Goal: Task Accomplishment & Management: Manage account settings

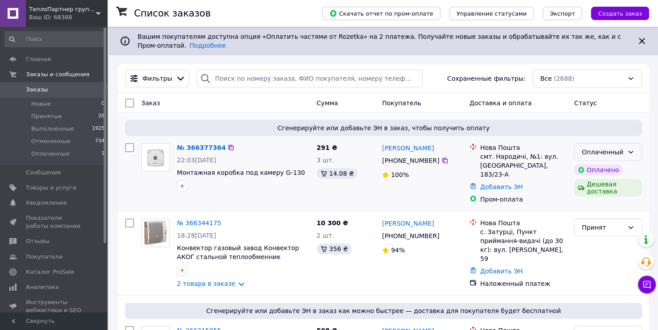
click at [583, 157] on div "Оплаченный" at bounding box center [602, 152] width 42 height 10
click at [583, 169] on li "Принят" at bounding box center [607, 172] width 67 height 16
drag, startPoint x: 441, startPoint y: 148, endPoint x: 382, endPoint y: 148, distance: 59.4
click at [382, 148] on div "Фелікс Перковський" at bounding box center [422, 147] width 82 height 11
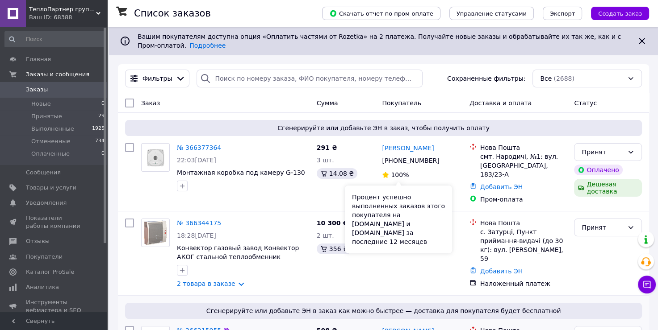
copy link "Фелікс Перковський"
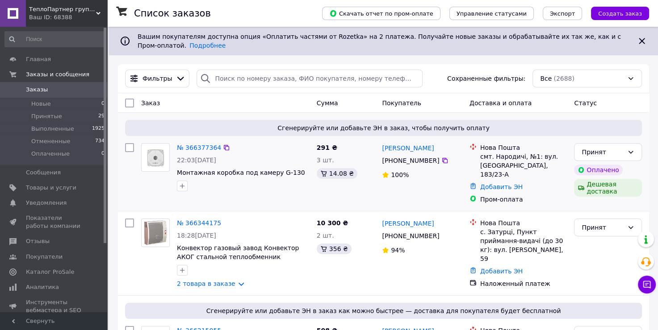
drag, startPoint x: 433, startPoint y: 163, endPoint x: 398, endPoint y: 162, distance: 34.8
click at [398, 162] on div "+380 63 653 27 50" at bounding box center [410, 160] width 61 height 12
copy div "63 653 27 50"
drag, startPoint x: 480, startPoint y: 157, endPoint x: 487, endPoint y: 173, distance: 17.2
click at [487, 173] on div "смт. Народичі, №1: вул. Свято-Миколаївська, 183/23-А" at bounding box center [523, 165] width 87 height 27
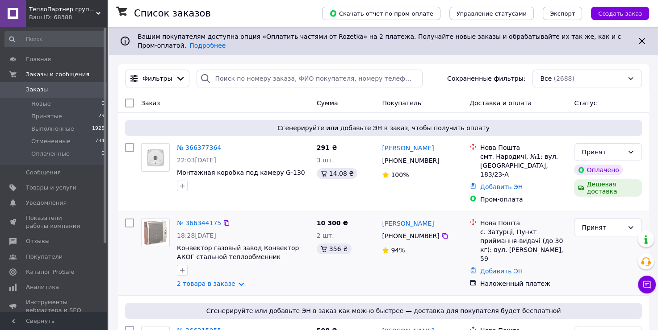
copy div "смт. Народичі, №1: вул. Свято-Миколаївська, 183/23-А"
click at [191, 146] on link "№ 366377364" at bounding box center [199, 147] width 44 height 7
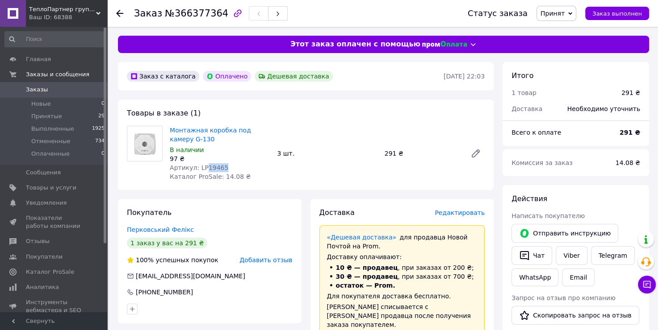
drag, startPoint x: 203, startPoint y: 168, endPoint x: 221, endPoint y: 169, distance: 18.8
click at [221, 169] on div "Артикул: LP19465" at bounding box center [220, 167] width 100 height 9
copy span "19465"
click at [62, 91] on span "Заказы" at bounding box center [54, 90] width 57 height 8
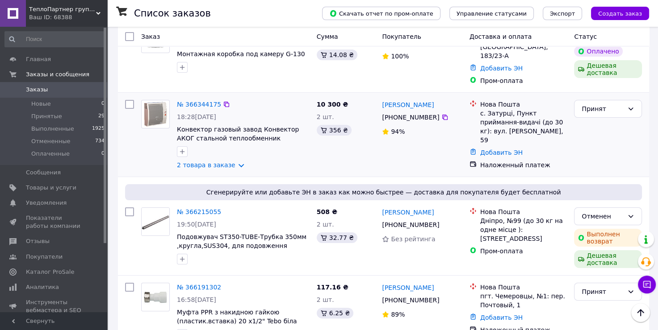
scroll to position [238, 0]
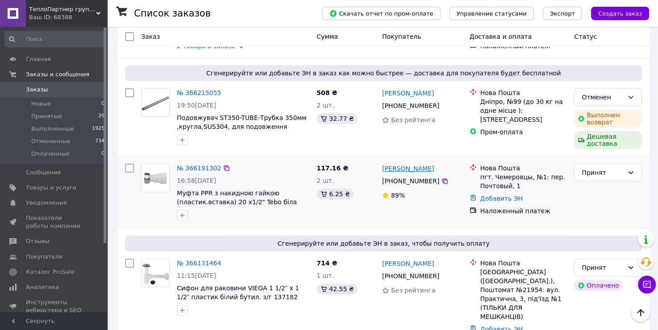
drag, startPoint x: 438, startPoint y: 170, endPoint x: 418, endPoint y: 169, distance: 20.1
click at [418, 169] on div "[PERSON_NAME]" at bounding box center [422, 168] width 82 height 11
click at [494, 200] on link "Добавить ЭН" at bounding box center [501, 198] width 42 height 7
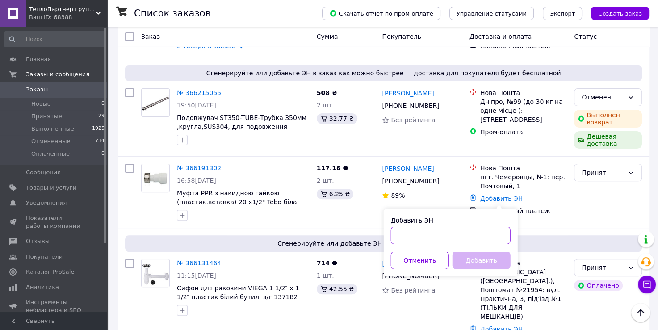
click at [421, 239] on input "Добавить ЭН" at bounding box center [451, 236] width 120 height 18
paste input "20451269277577"
type input "20451269277577"
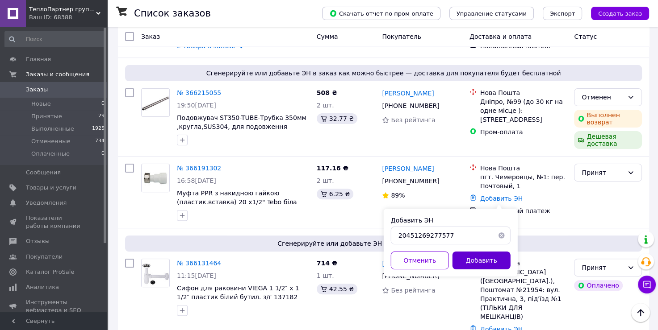
click at [468, 262] on button "Добавить" at bounding box center [481, 261] width 58 height 18
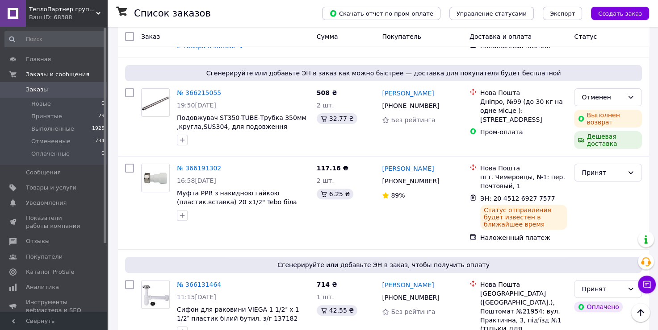
scroll to position [357, 0]
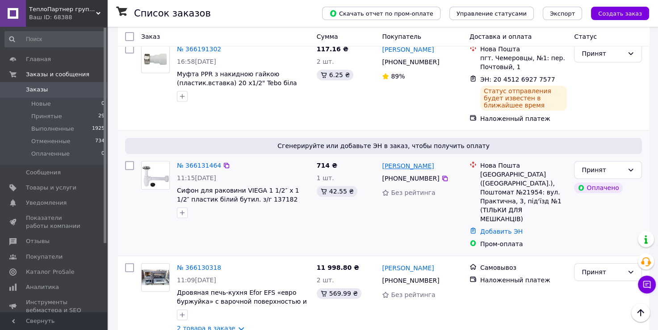
drag, startPoint x: 445, startPoint y: 168, endPoint x: 414, endPoint y: 166, distance: 30.4
click at [414, 166] on div "[PERSON_NAME]" at bounding box center [422, 165] width 82 height 11
copy link "Сукретний"
click at [496, 228] on link "Добавить ЭН" at bounding box center [501, 231] width 42 height 7
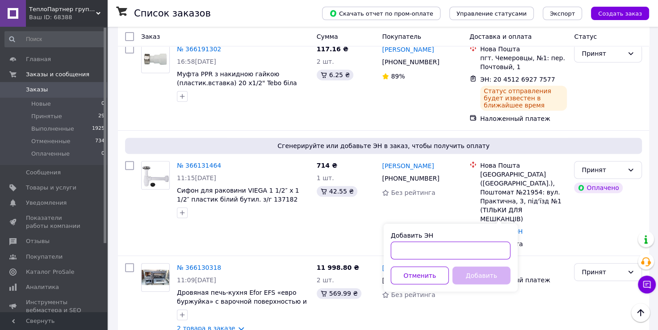
click at [431, 248] on input "Добавить ЭН" at bounding box center [451, 251] width 120 height 18
paste input "20451269266983"
type input "20451269266983"
click at [470, 274] on button "Добавить" at bounding box center [481, 276] width 58 height 18
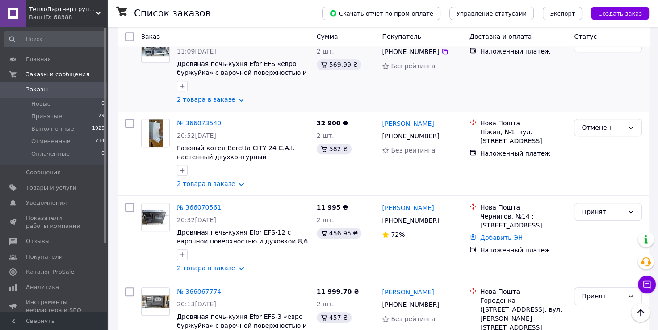
scroll to position [476, 0]
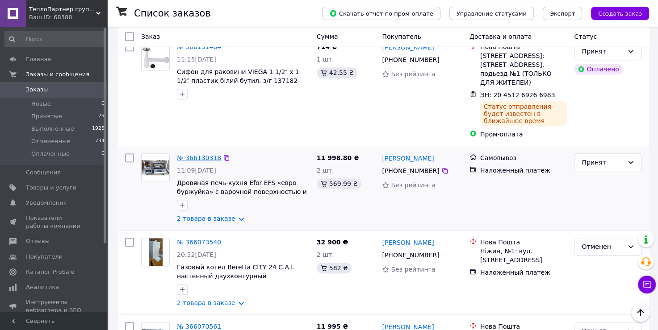
click at [197, 159] on link "№ 366130318" at bounding box center [199, 157] width 44 height 7
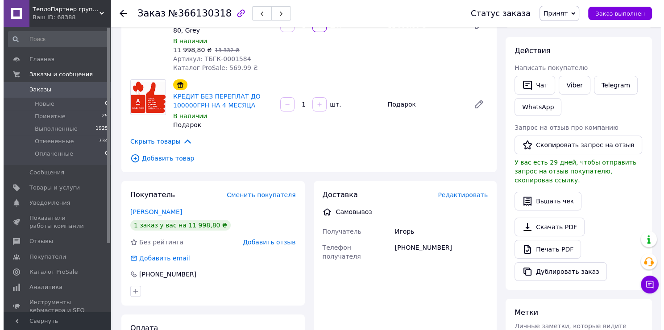
scroll to position [186, 0]
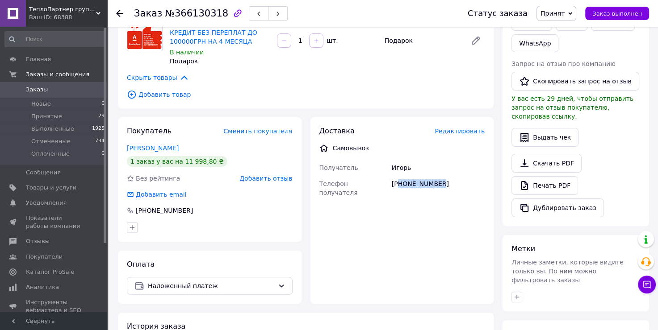
drag, startPoint x: 435, startPoint y: 182, endPoint x: 400, endPoint y: 182, distance: 35.3
click at [400, 182] on div "+380507256127" at bounding box center [438, 188] width 96 height 25
click at [407, 184] on div "+380507256127" at bounding box center [438, 188] width 96 height 25
drag, startPoint x: 403, startPoint y: 183, endPoint x: 437, endPoint y: 185, distance: 33.6
click at [437, 184] on div "+380507256127" at bounding box center [438, 188] width 96 height 25
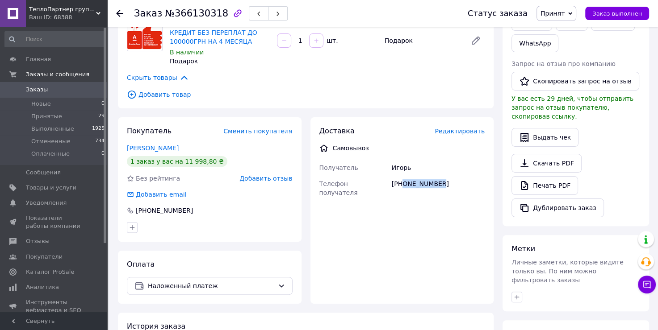
copy div "0507256127"
click at [454, 133] on span "Редактировать" at bounding box center [459, 131] width 50 height 7
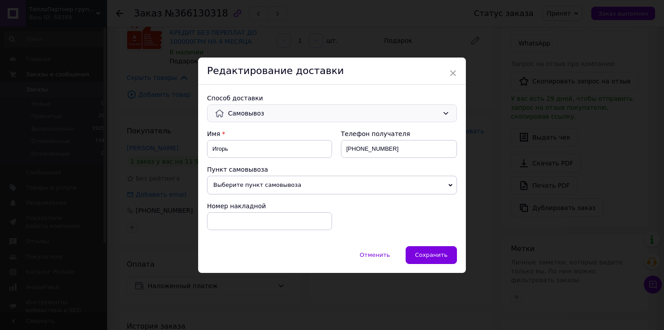
click at [254, 113] on span "Самовывоз" at bounding box center [333, 113] width 211 height 10
click at [244, 148] on span "Нова Пошта (платная)" at bounding box center [337, 150] width 221 height 9
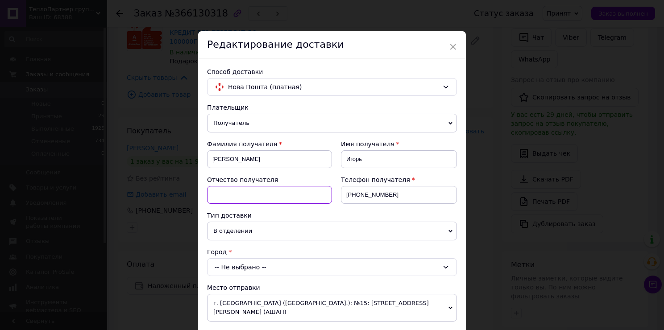
click at [249, 193] on input at bounding box center [269, 195] width 125 height 18
click at [225, 193] on input "Вик торович" at bounding box center [269, 195] width 125 height 18
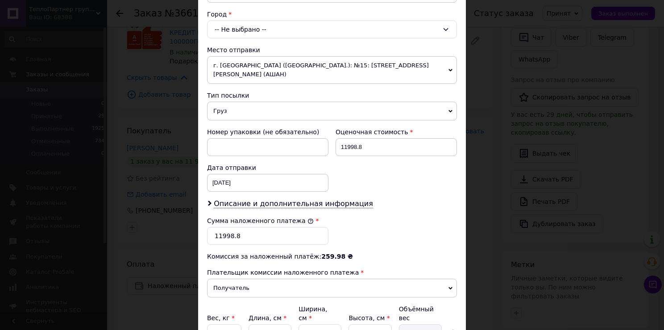
scroll to position [312, 0]
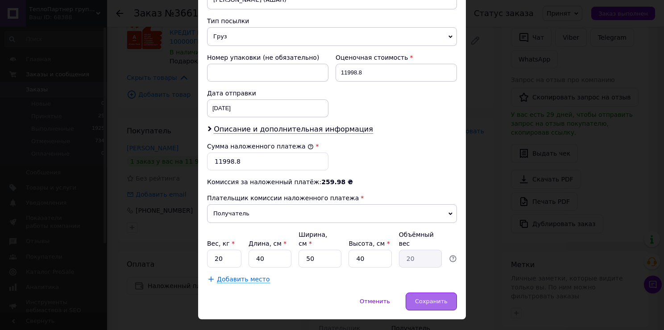
type input "Викторович"
click at [422, 298] on span "Сохранить" at bounding box center [431, 301] width 33 height 7
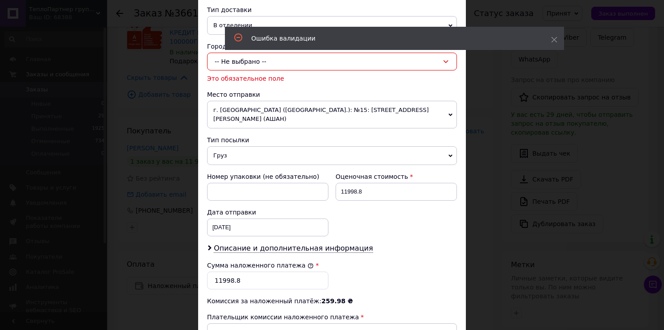
scroll to position [87, 0]
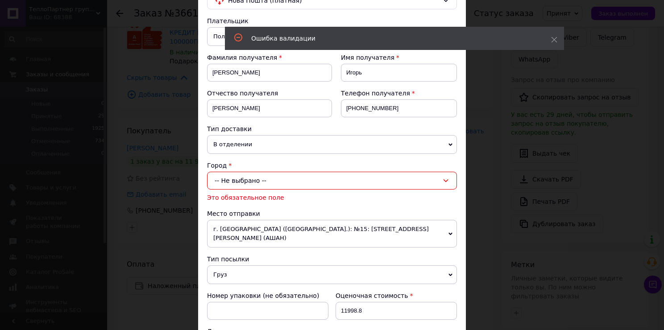
click at [254, 183] on div "-- Не выбрано --" at bounding box center [332, 181] width 250 height 18
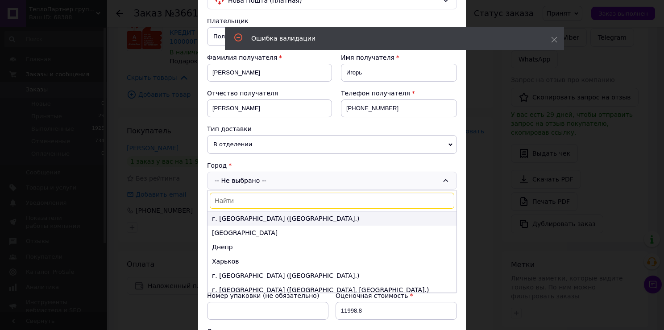
click at [237, 221] on li "г. Киев (Киевская обл.)" at bounding box center [332, 219] width 249 height 14
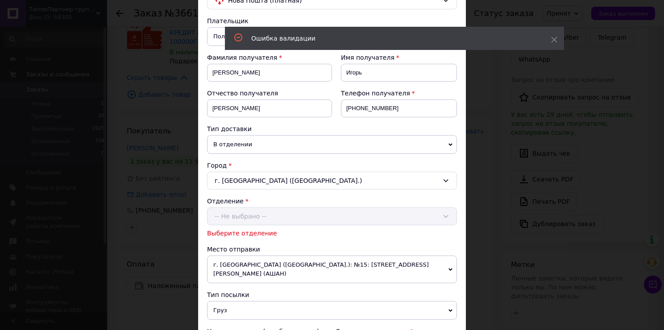
click at [268, 223] on div "Отделение -- Не выбрано -- Выберите отделение" at bounding box center [332, 217] width 250 height 41
click at [262, 217] on div "-- Не выбрано --" at bounding box center [332, 217] width 250 height 18
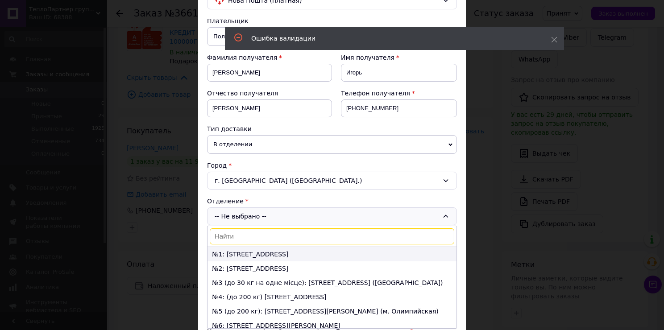
click at [234, 253] on li "№1: ул. Пироговский путь, 135" at bounding box center [332, 254] width 249 height 14
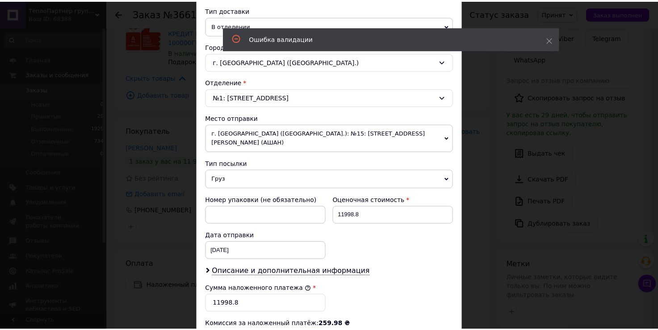
scroll to position [325, 0]
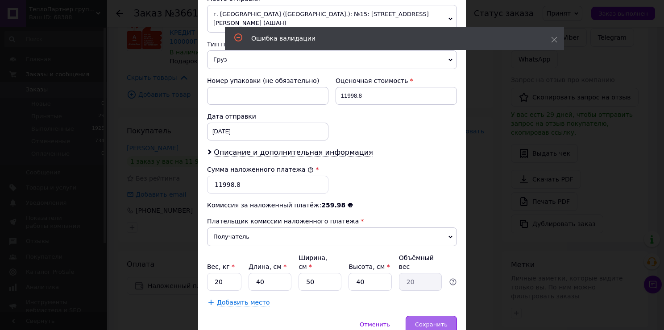
click at [422, 321] on span "Сохранить" at bounding box center [431, 324] width 33 height 7
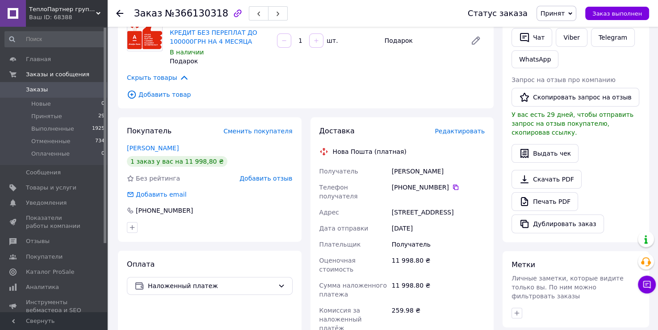
scroll to position [305, 0]
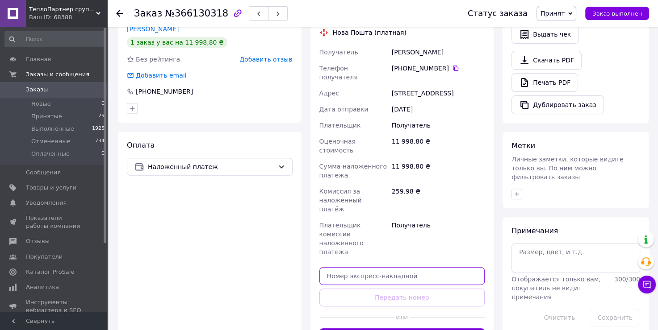
click at [387, 267] on input "text" at bounding box center [402, 276] width 166 height 18
paste input "20451269266335"
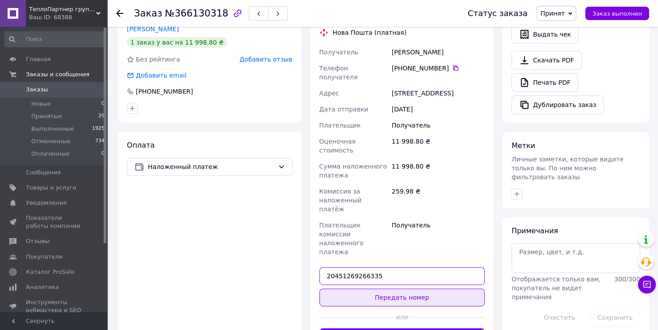
type input "20451269266335"
click at [395, 289] on button "Передать номер" at bounding box center [402, 298] width 166 height 18
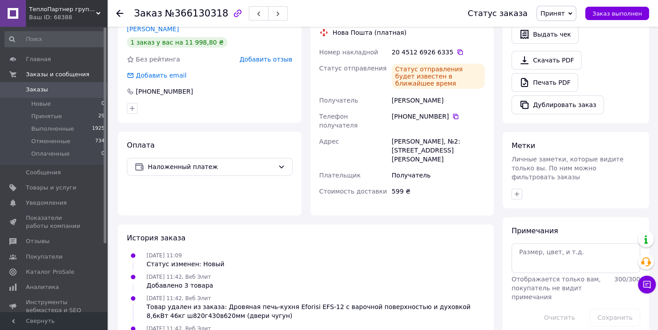
click at [66, 92] on span "Заказы" at bounding box center [54, 90] width 57 height 8
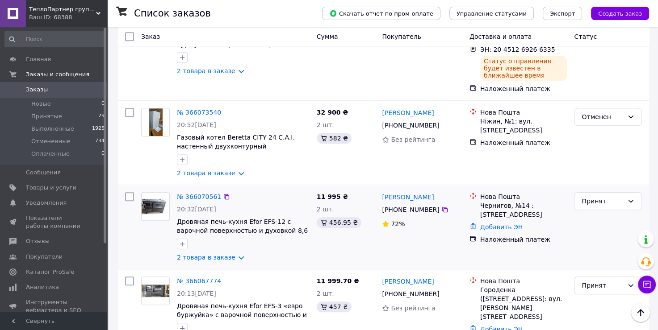
scroll to position [714, 0]
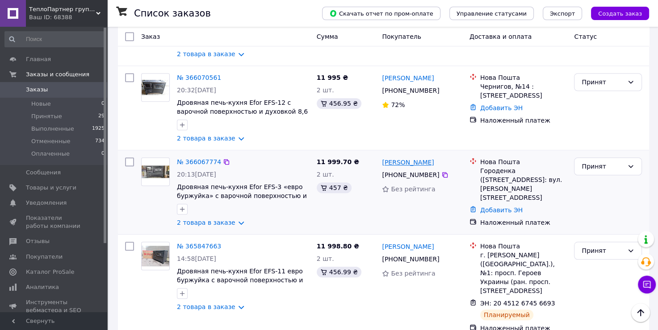
drag, startPoint x: 450, startPoint y: 157, endPoint x: 418, endPoint y: 157, distance: 31.7
click at [418, 157] on div "[PERSON_NAME]" at bounding box center [408, 162] width 54 height 11
copy link "Никифорук"
click at [493, 207] on link "Добавить ЭН" at bounding box center [501, 210] width 42 height 7
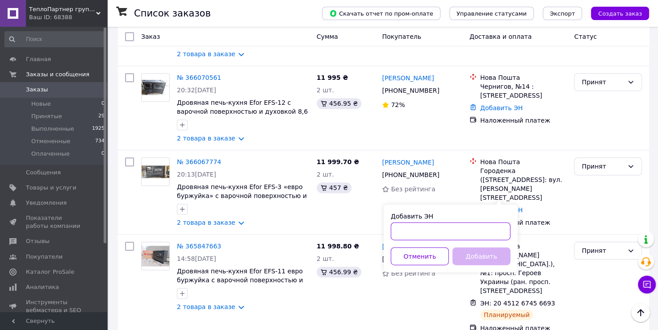
click at [404, 232] on input "Добавить ЭН" at bounding box center [451, 231] width 120 height 18
paste input "20451269268221"
type input "20451269268221"
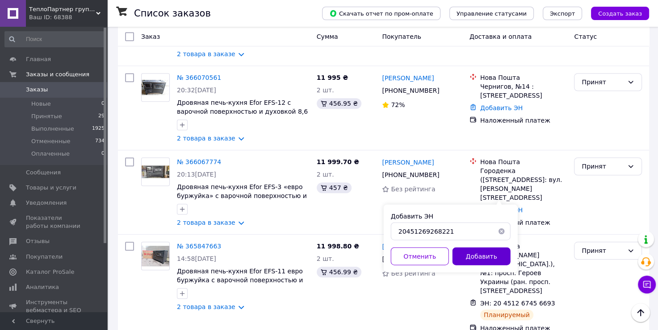
click at [474, 254] on button "Добавить" at bounding box center [481, 256] width 58 height 18
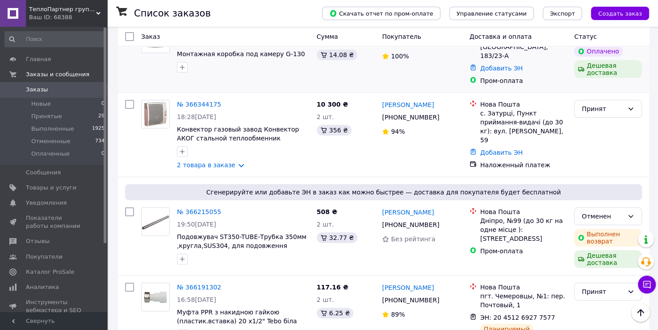
scroll to position [0, 0]
